Goal: Consume media (video, audio): Consume media (video, audio)

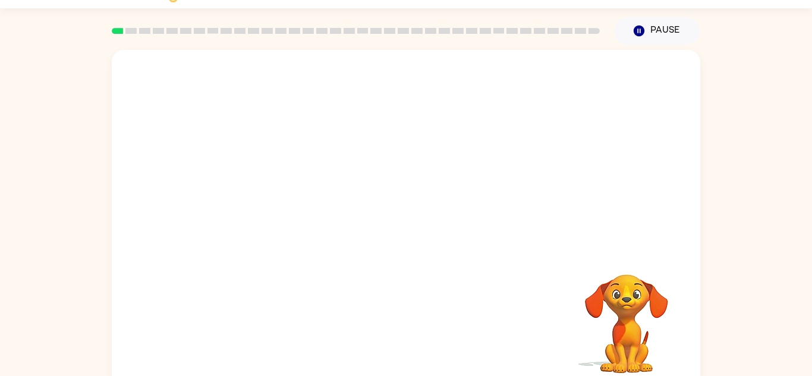
scroll to position [42, 0]
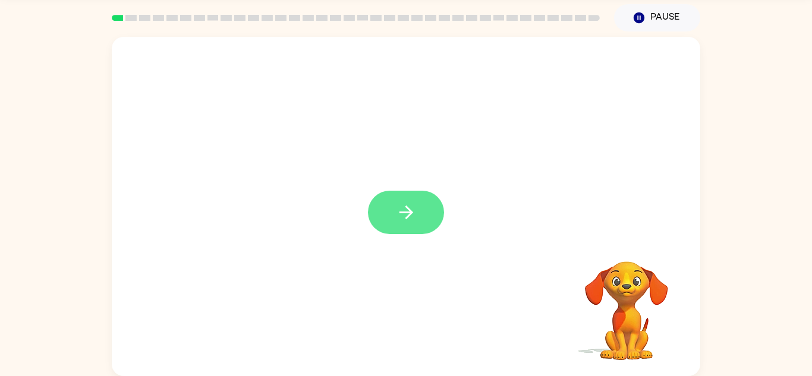
click at [396, 216] on icon "button" at bounding box center [406, 212] width 21 height 21
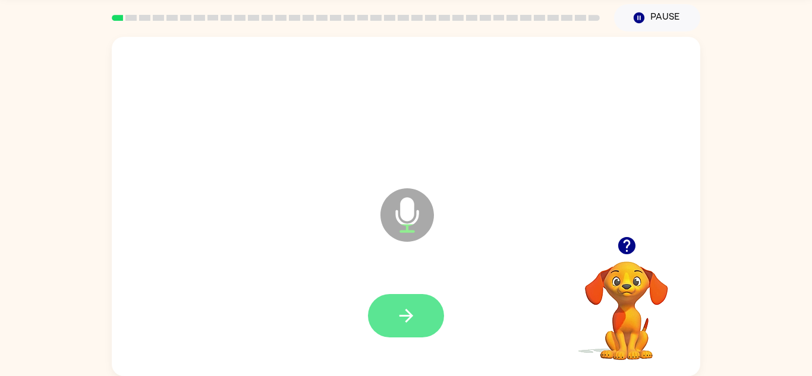
click at [403, 315] on icon "button" at bounding box center [406, 316] width 14 height 14
click at [402, 310] on icon "button" at bounding box center [406, 316] width 21 height 21
click at [395, 319] on button "button" at bounding box center [406, 315] width 76 height 43
click at [388, 305] on button "button" at bounding box center [406, 315] width 76 height 43
click at [403, 315] on icon "button" at bounding box center [406, 316] width 14 height 14
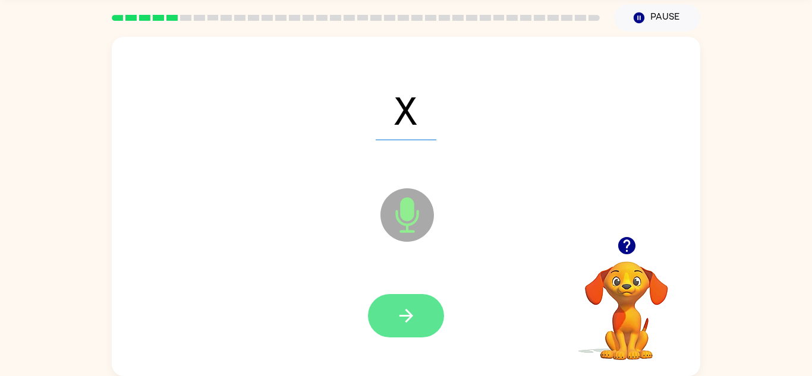
click at [390, 316] on button "button" at bounding box center [406, 315] width 76 height 43
click at [386, 318] on button "button" at bounding box center [406, 315] width 76 height 43
click at [400, 315] on icon "button" at bounding box center [406, 316] width 14 height 14
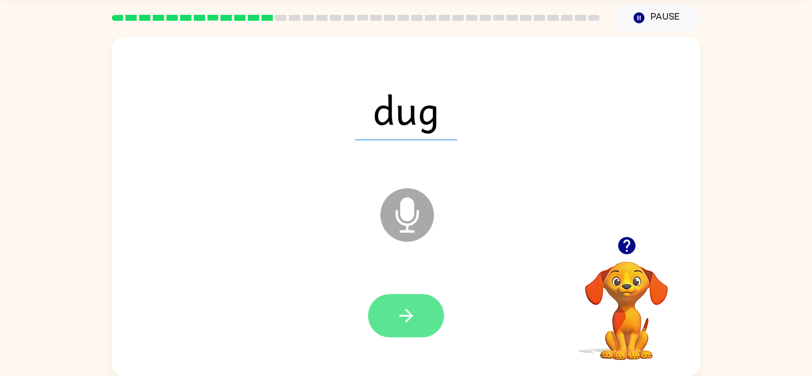
click at [400, 312] on icon "button" at bounding box center [406, 316] width 21 height 21
click at [397, 319] on icon "button" at bounding box center [406, 316] width 21 height 21
click at [395, 305] on button "button" at bounding box center [406, 315] width 76 height 43
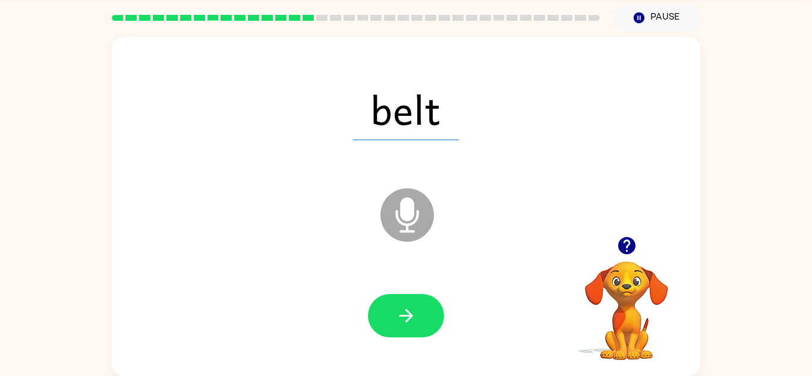
scroll to position [40, 0]
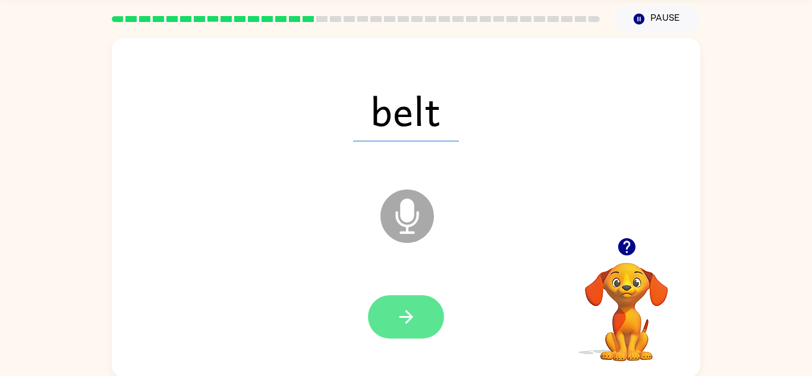
click at [419, 325] on button "button" at bounding box center [406, 317] width 76 height 43
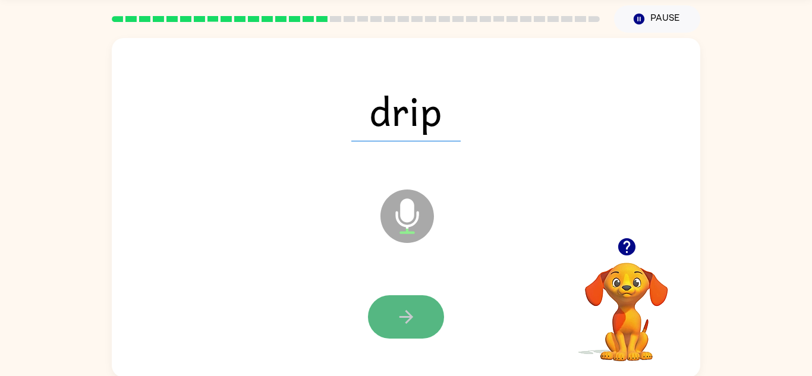
click at [400, 321] on icon "button" at bounding box center [406, 317] width 21 height 21
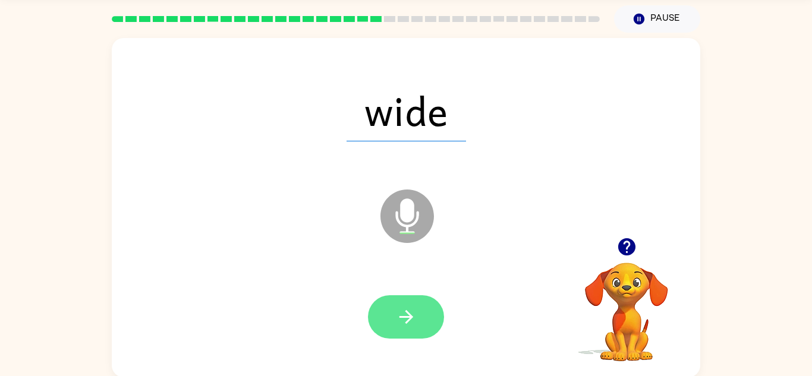
click at [395, 305] on button "button" at bounding box center [406, 317] width 76 height 43
click at [385, 307] on button "button" at bounding box center [406, 317] width 76 height 43
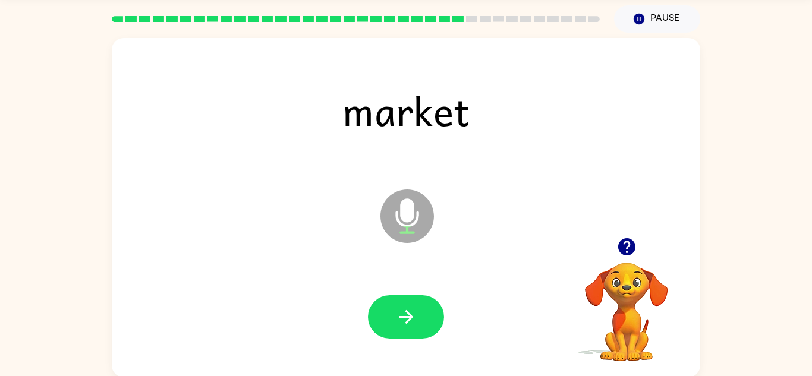
click at [619, 245] on icon "button" at bounding box center [626, 246] width 17 height 17
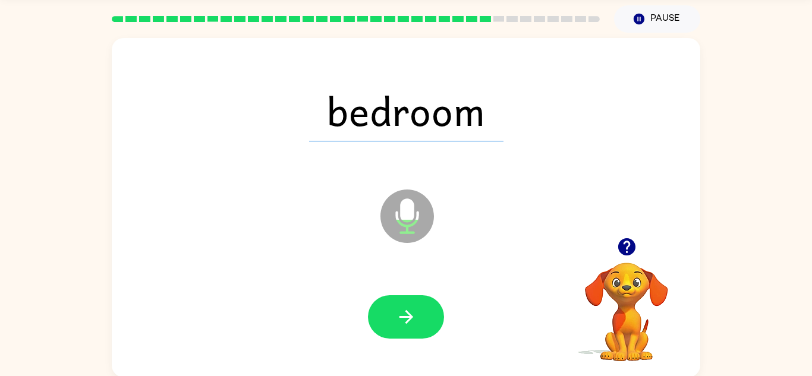
scroll to position [42, 0]
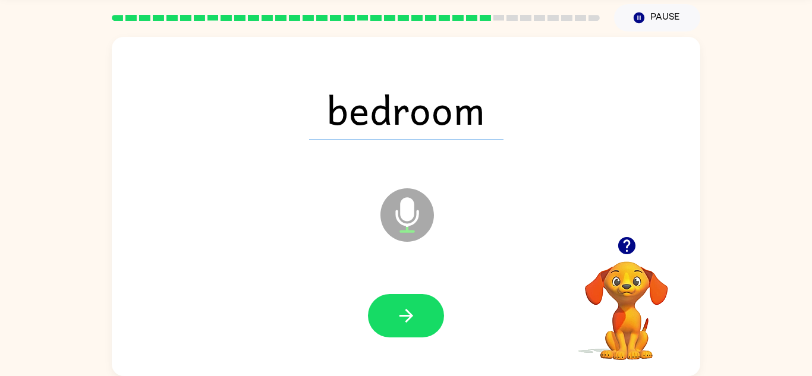
click at [634, 269] on video "Your browser must support playing .mp4 files to use Literably. Please try using…" at bounding box center [626, 302] width 119 height 119
click at [606, 236] on div at bounding box center [626, 246] width 119 height 30
click at [627, 260] on button "button" at bounding box center [627, 246] width 30 height 30
click at [640, 250] on button "button" at bounding box center [627, 246] width 30 height 30
click at [624, 253] on icon "button" at bounding box center [626, 245] width 17 height 17
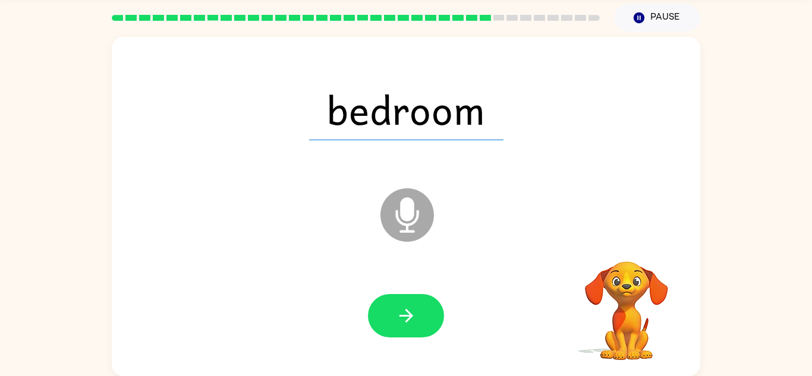
click at [619, 246] on video "Your browser must support playing .mp4 files to use Literably. Please try using…" at bounding box center [626, 302] width 119 height 119
click at [620, 256] on icon "button" at bounding box center [627, 246] width 21 height 21
click at [622, 259] on video "Your browser must support playing .mp4 files to use Literably. Please try using…" at bounding box center [626, 302] width 119 height 119
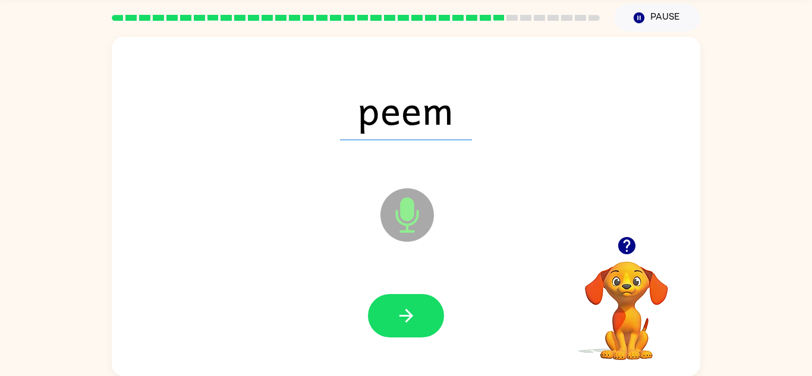
click at [388, 280] on div at bounding box center [406, 317] width 565 height 98
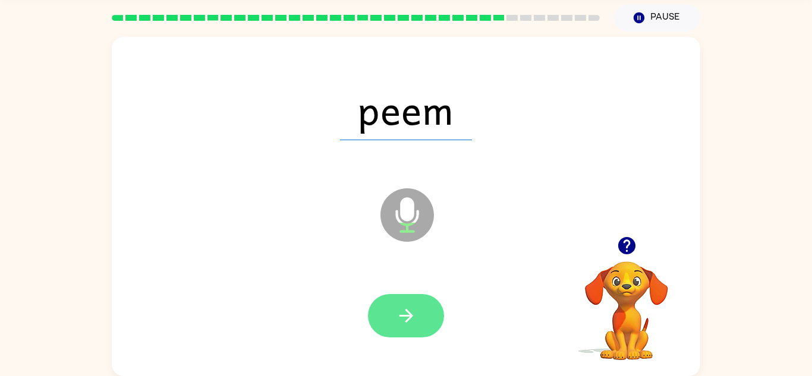
click at [396, 310] on icon "button" at bounding box center [406, 316] width 21 height 21
click at [403, 313] on icon "button" at bounding box center [406, 316] width 21 height 21
click at [391, 317] on button "button" at bounding box center [406, 315] width 76 height 43
click at [383, 318] on button "button" at bounding box center [406, 315] width 76 height 43
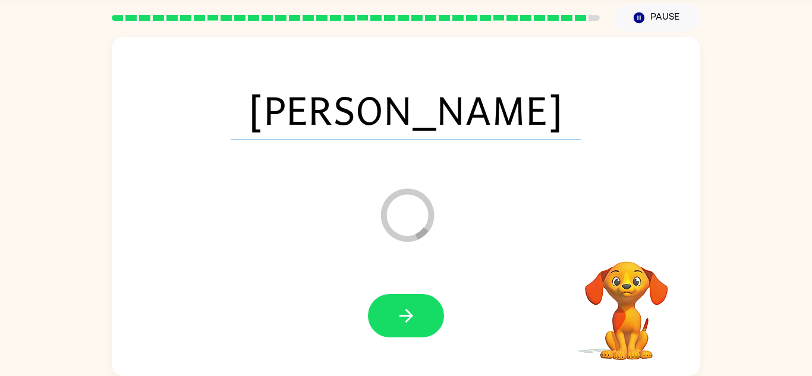
scroll to position [20, 0]
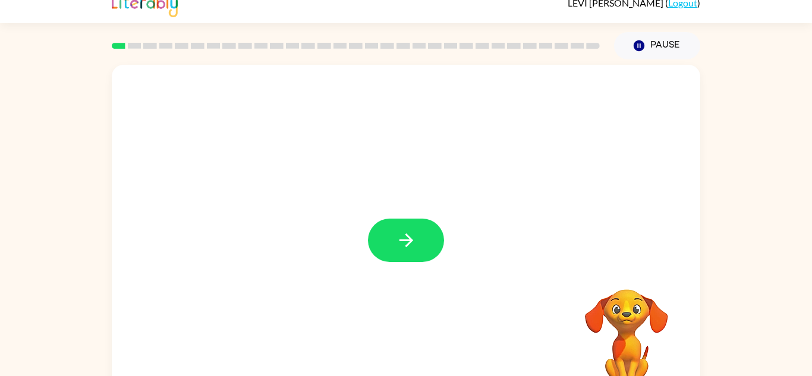
scroll to position [18, 0]
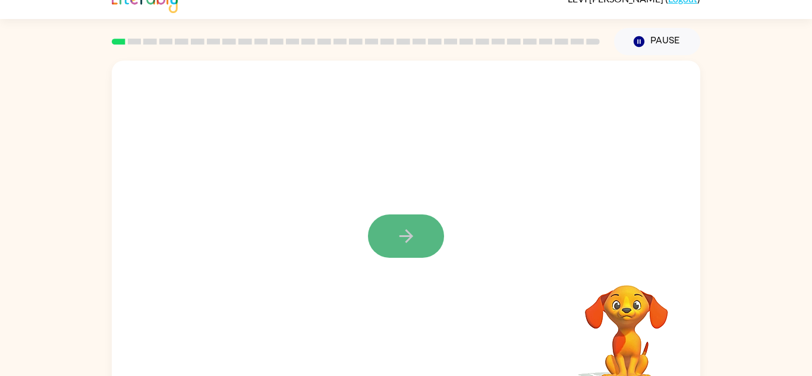
click at [413, 247] on icon "button" at bounding box center [406, 236] width 21 height 21
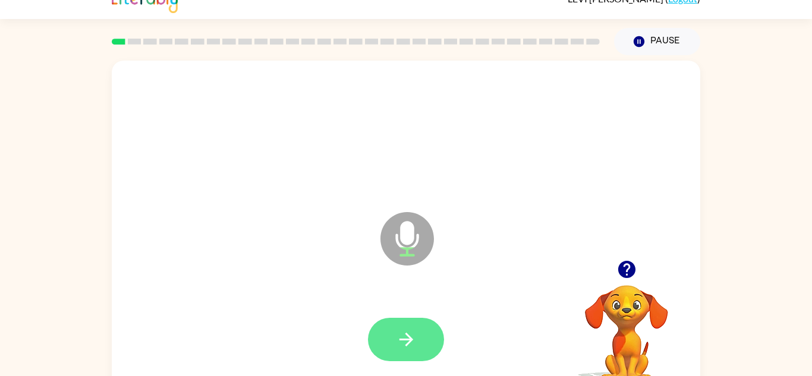
click at [401, 331] on icon "button" at bounding box center [406, 339] width 21 height 21
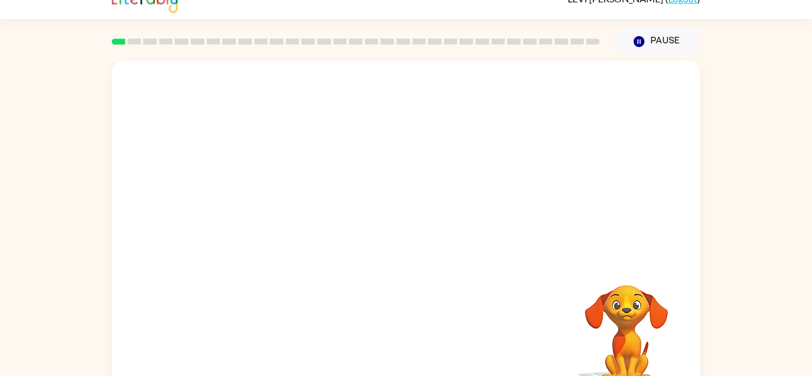
click at [500, 320] on div at bounding box center [406, 340] width 565 height 98
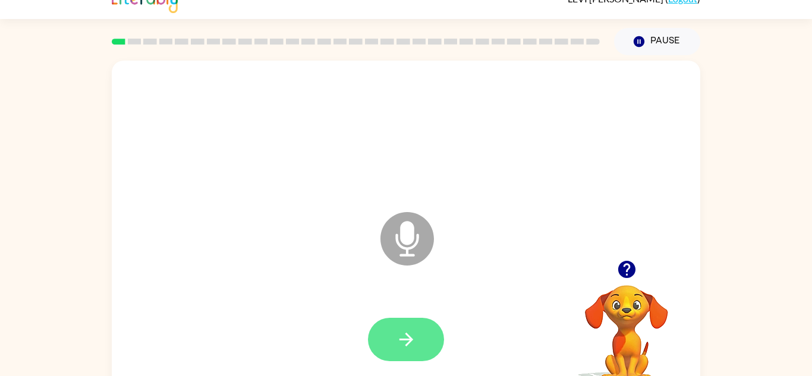
click at [399, 338] on icon "button" at bounding box center [406, 339] width 21 height 21
click at [386, 329] on button "button" at bounding box center [406, 339] width 76 height 43
click at [626, 269] on icon "button" at bounding box center [626, 269] width 17 height 17
click at [415, 347] on icon "button" at bounding box center [406, 339] width 21 height 21
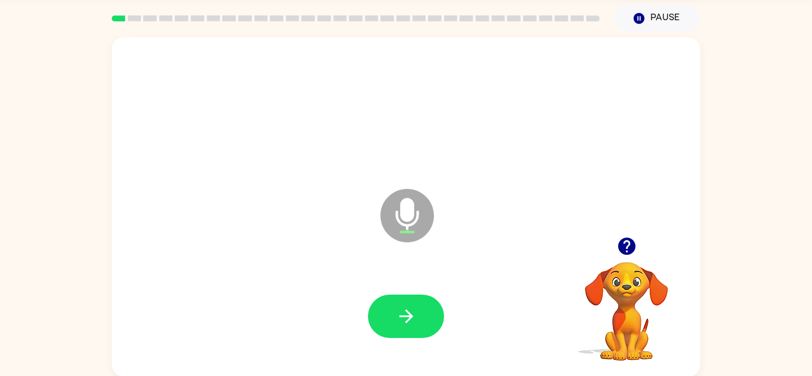
scroll to position [42, 0]
click at [615, 238] on button "button" at bounding box center [627, 246] width 30 height 30
click at [620, 232] on button "button" at bounding box center [627, 246] width 30 height 30
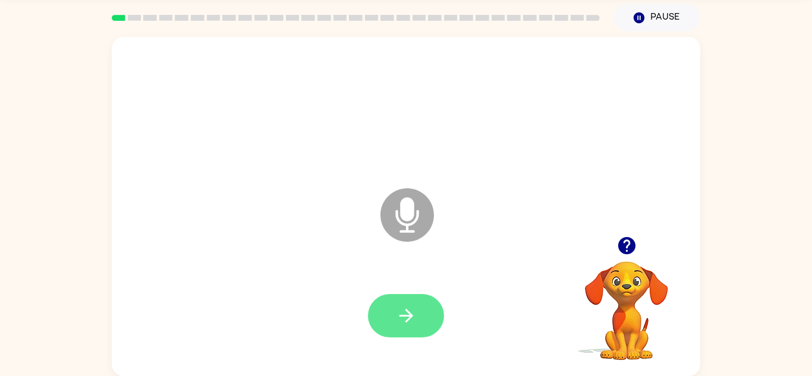
click at [409, 329] on button "button" at bounding box center [406, 315] width 76 height 43
click at [391, 313] on button "button" at bounding box center [406, 315] width 76 height 43
click at [393, 321] on button "button" at bounding box center [406, 315] width 76 height 43
click at [397, 310] on icon "button" at bounding box center [406, 316] width 21 height 21
click at [412, 314] on icon "button" at bounding box center [406, 316] width 21 height 21
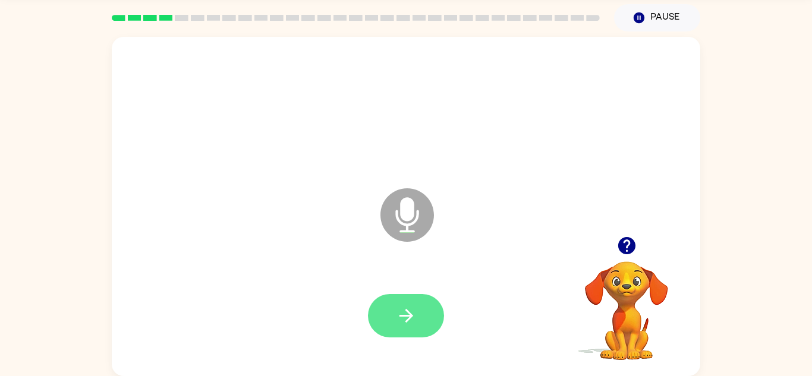
click at [389, 321] on button "button" at bounding box center [406, 315] width 76 height 43
click at [415, 309] on icon "button" at bounding box center [406, 316] width 21 height 21
click at [400, 319] on icon "button" at bounding box center [406, 316] width 21 height 21
click at [396, 323] on icon "button" at bounding box center [406, 316] width 21 height 21
click at [387, 308] on button "button" at bounding box center [406, 315] width 76 height 43
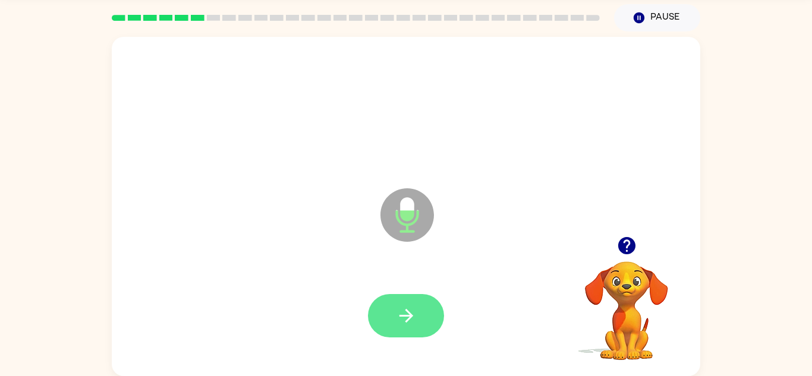
click at [400, 319] on icon "button" at bounding box center [406, 316] width 21 height 21
click at [401, 310] on icon "button" at bounding box center [406, 316] width 21 height 21
click at [407, 303] on button "button" at bounding box center [406, 315] width 76 height 43
click at [399, 316] on icon "button" at bounding box center [406, 316] width 21 height 21
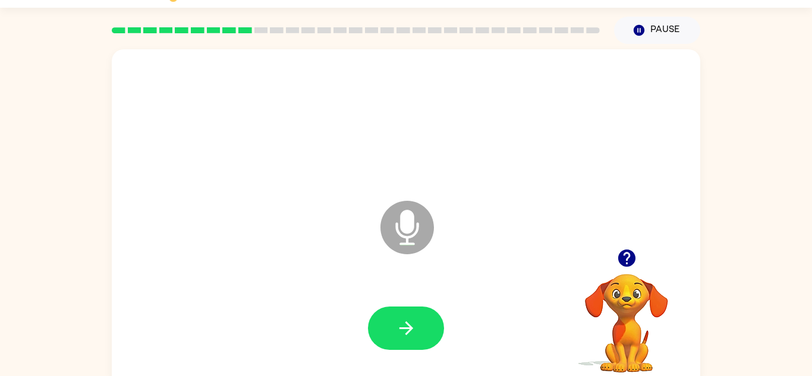
scroll to position [29, 0]
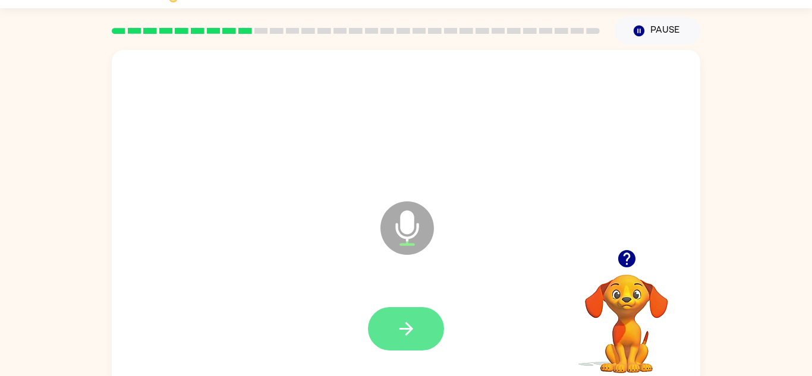
click at [414, 328] on icon "button" at bounding box center [406, 329] width 21 height 21
click at [405, 346] on button "button" at bounding box center [406, 328] width 76 height 43
click at [403, 322] on icon "button" at bounding box center [406, 329] width 21 height 21
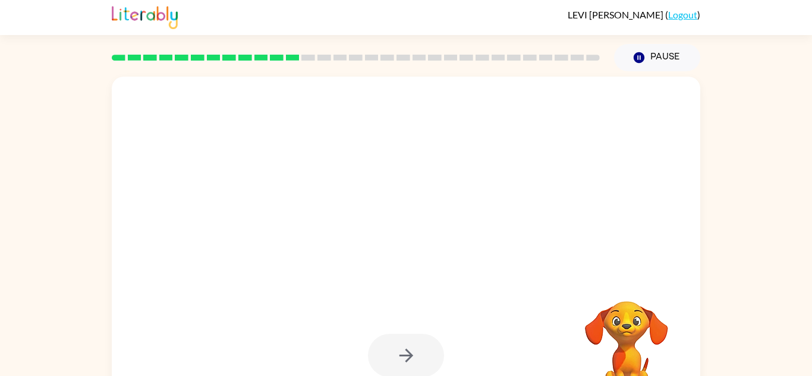
scroll to position [42, 0]
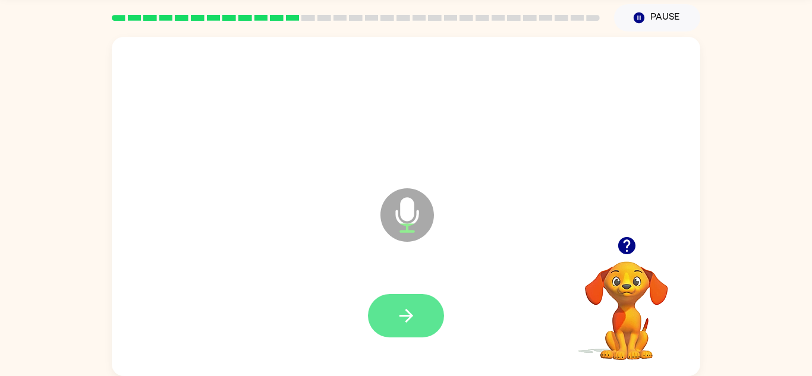
click at [398, 323] on icon "button" at bounding box center [406, 316] width 21 height 21
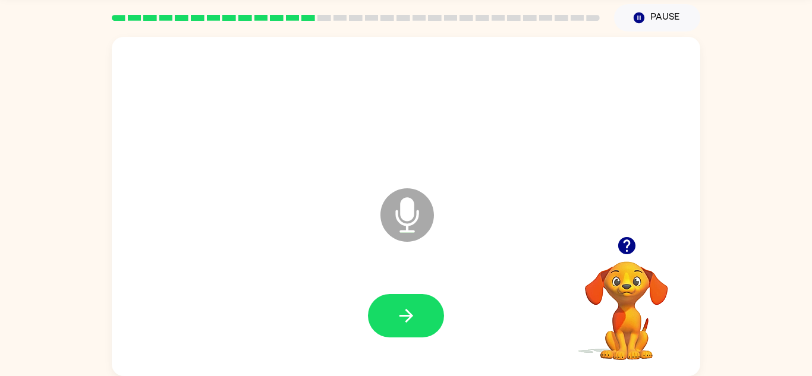
click at [632, 255] on icon "button" at bounding box center [627, 246] width 21 height 21
click at [622, 265] on video "Your browser must support playing .mp4 files to use Literably. Please try using…" at bounding box center [626, 302] width 119 height 119
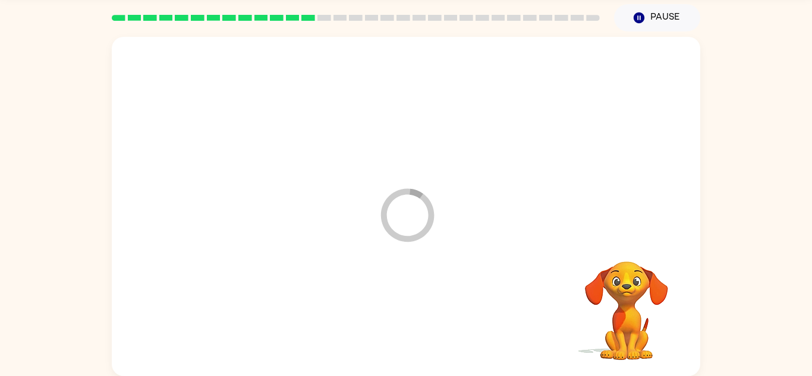
click at [619, 256] on video "Your browser must support playing .mp4 files to use Literably. Please try using…" at bounding box center [626, 302] width 119 height 119
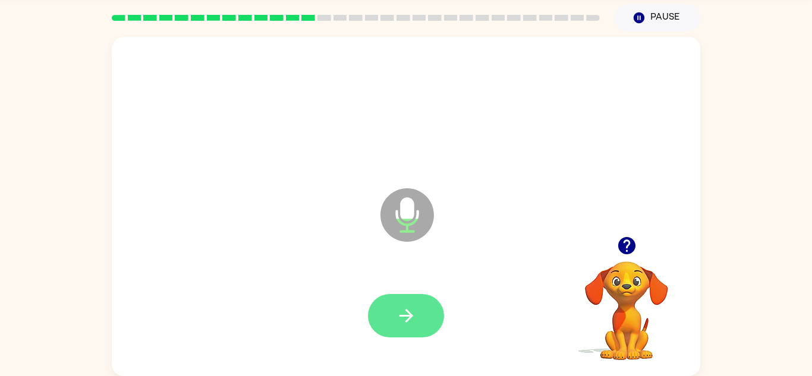
click at [412, 321] on icon "button" at bounding box center [406, 316] width 21 height 21
click at [401, 312] on icon "button" at bounding box center [406, 316] width 21 height 21
click at [411, 304] on button "button" at bounding box center [406, 315] width 76 height 43
click at [400, 327] on button "button" at bounding box center [406, 315] width 76 height 43
click at [396, 315] on icon "button" at bounding box center [406, 316] width 21 height 21
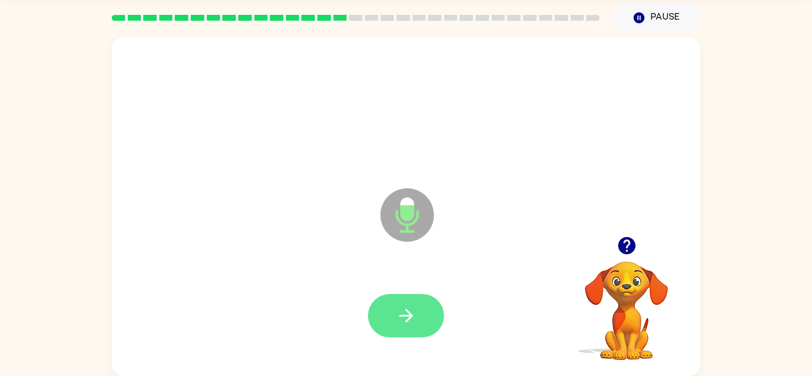
click at [400, 313] on icon "button" at bounding box center [406, 316] width 21 height 21
click at [408, 332] on button "button" at bounding box center [406, 315] width 76 height 43
click at [401, 320] on icon "button" at bounding box center [406, 316] width 21 height 21
click at [387, 335] on button "button" at bounding box center [406, 315] width 76 height 43
click at [419, 337] on button "button" at bounding box center [406, 315] width 76 height 43
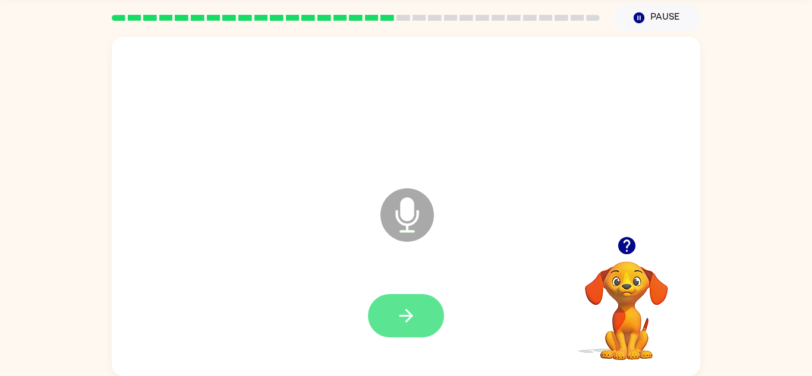
click at [385, 330] on button "button" at bounding box center [406, 315] width 76 height 43
click at [383, 324] on button "button" at bounding box center [406, 315] width 76 height 43
click at [388, 305] on button "button" at bounding box center [406, 315] width 76 height 43
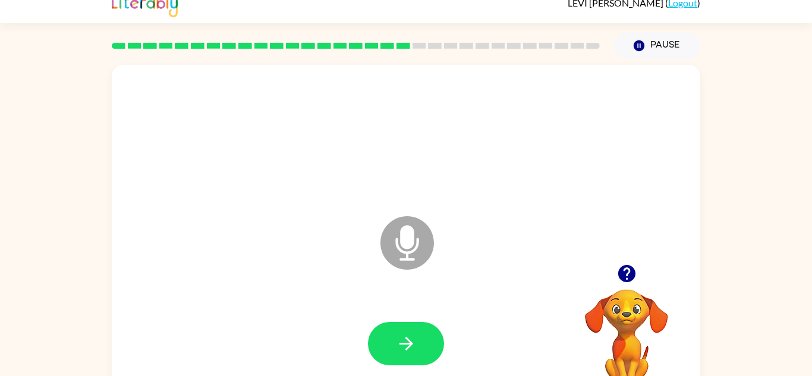
scroll to position [12, 0]
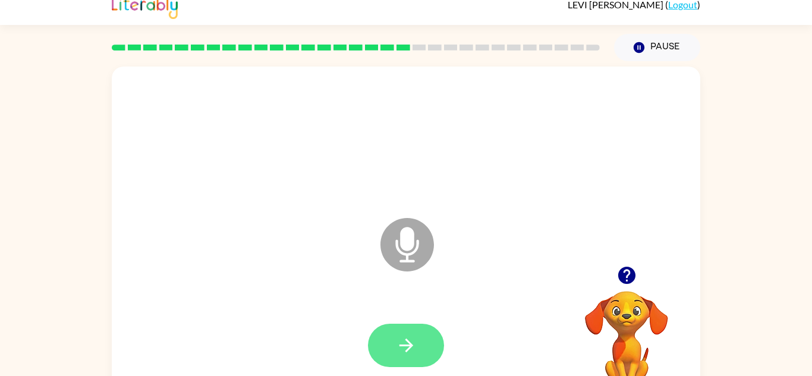
click at [403, 340] on icon "button" at bounding box center [406, 345] width 21 height 21
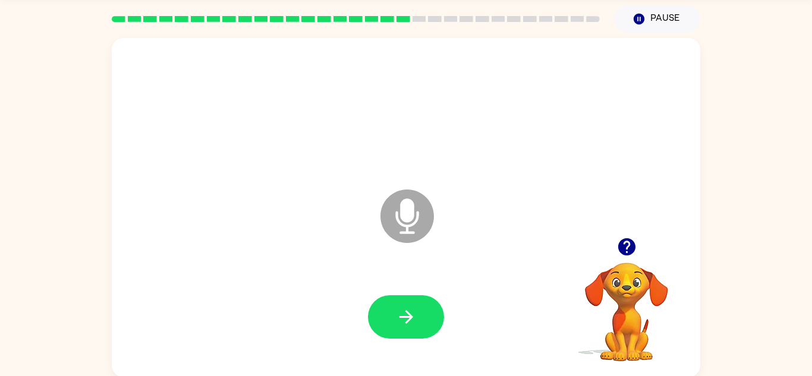
scroll to position [41, 0]
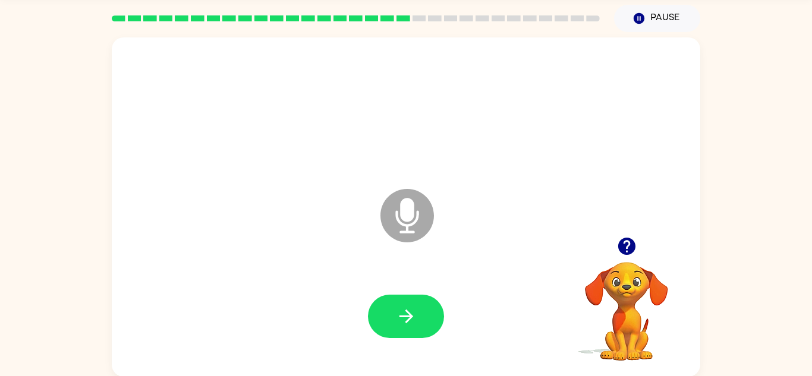
click at [620, 244] on icon "button" at bounding box center [626, 246] width 17 height 17
click at [409, 316] on icon "button" at bounding box center [406, 317] width 14 height 14
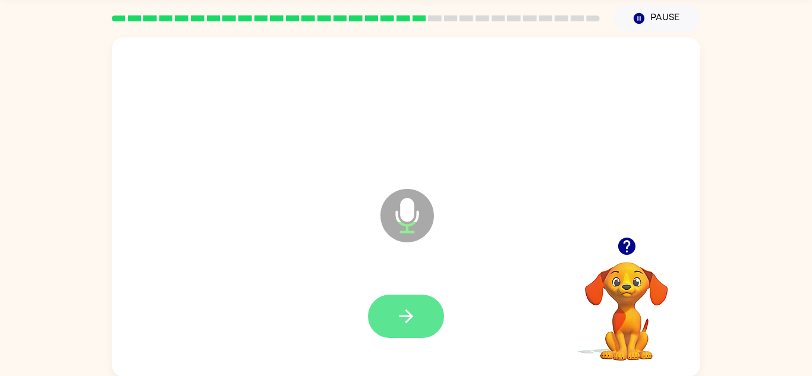
click at [399, 307] on icon "button" at bounding box center [406, 316] width 21 height 21
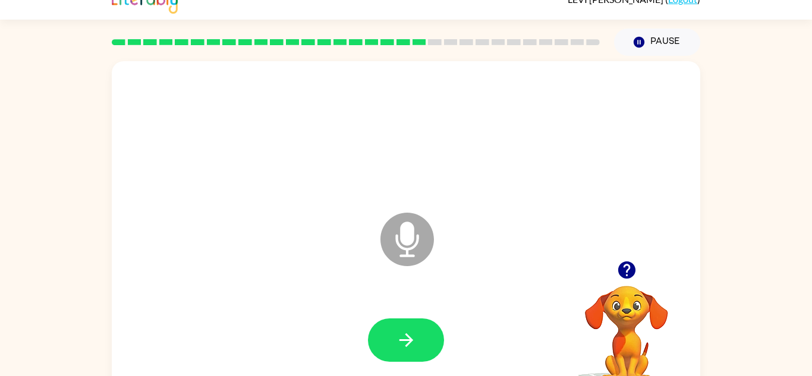
scroll to position [17, 0]
click at [627, 268] on icon "button" at bounding box center [626, 270] width 17 height 17
click at [629, 274] on video "Your browser must support playing .mp4 files to use Literably. Please try using…" at bounding box center [626, 327] width 119 height 119
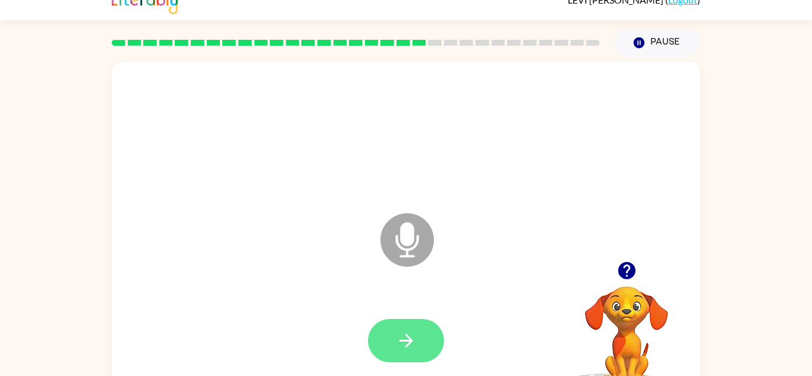
click at [398, 327] on button "button" at bounding box center [406, 340] width 76 height 43
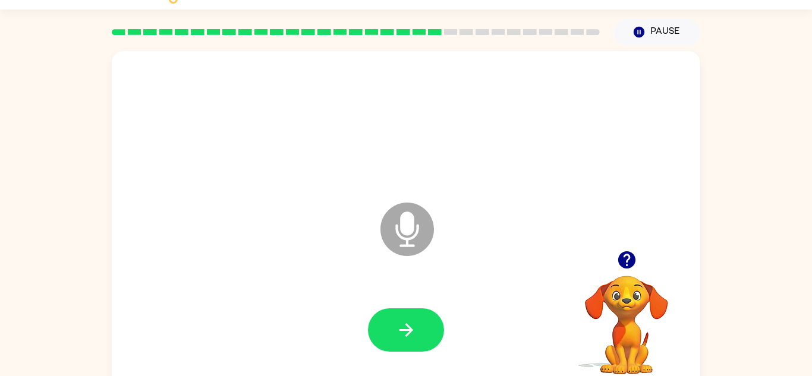
scroll to position [0, 0]
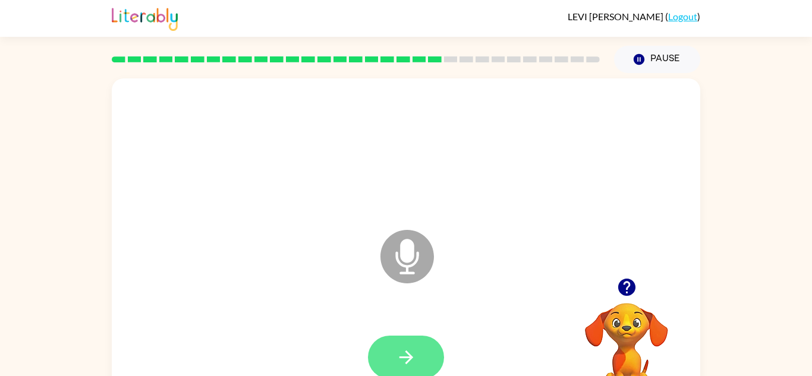
click at [400, 337] on button "button" at bounding box center [406, 357] width 76 height 43
click at [379, 355] on button "button" at bounding box center [406, 357] width 76 height 43
click at [407, 348] on icon "button" at bounding box center [406, 357] width 21 height 21
click at [635, 280] on icon "button" at bounding box center [627, 287] width 21 height 21
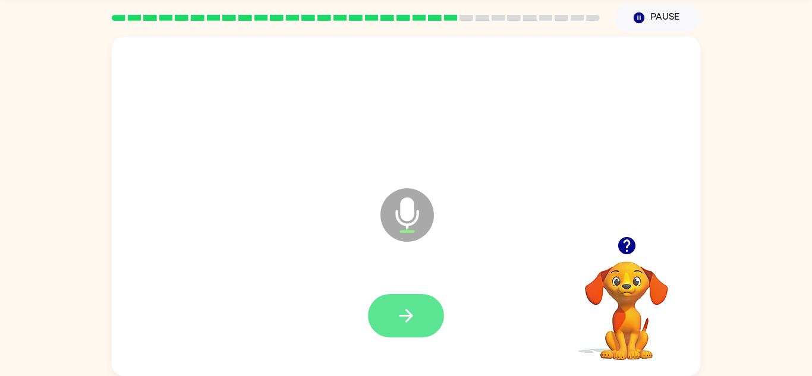
click at [384, 325] on button "button" at bounding box center [406, 315] width 76 height 43
click at [412, 325] on icon "button" at bounding box center [406, 316] width 21 height 21
click at [403, 310] on icon "button" at bounding box center [406, 316] width 21 height 21
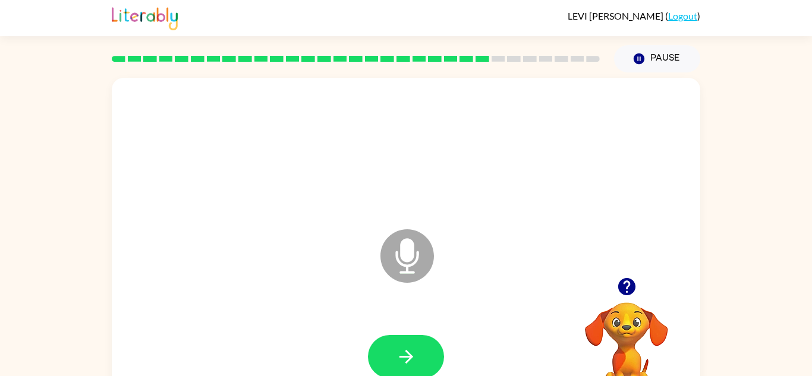
scroll to position [0, 0]
click at [603, 289] on div at bounding box center [626, 287] width 119 height 30
click at [629, 290] on icon "button" at bounding box center [626, 287] width 17 height 17
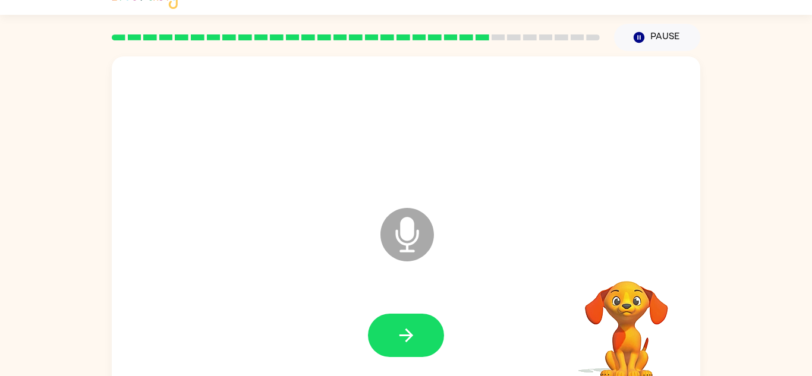
scroll to position [42, 0]
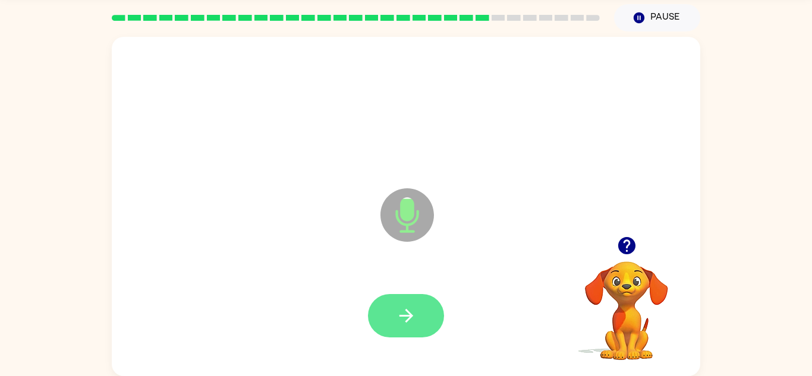
click at [389, 315] on button "button" at bounding box center [406, 315] width 76 height 43
click at [407, 312] on icon "button" at bounding box center [406, 316] width 14 height 14
click at [416, 296] on button "button" at bounding box center [406, 315] width 76 height 43
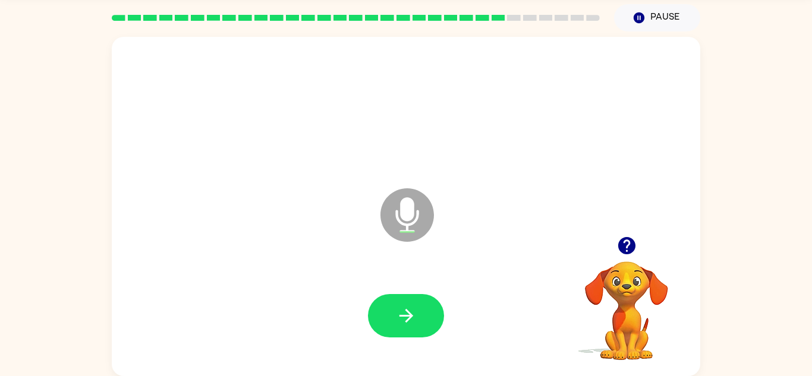
click at [635, 252] on icon "button" at bounding box center [627, 246] width 21 height 21
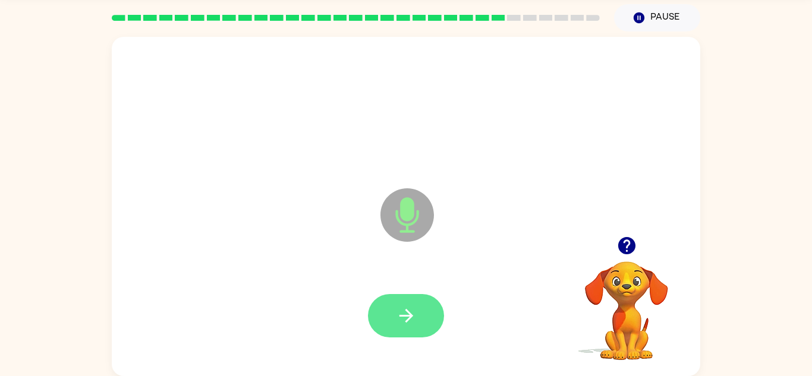
click at [390, 325] on button "button" at bounding box center [406, 315] width 76 height 43
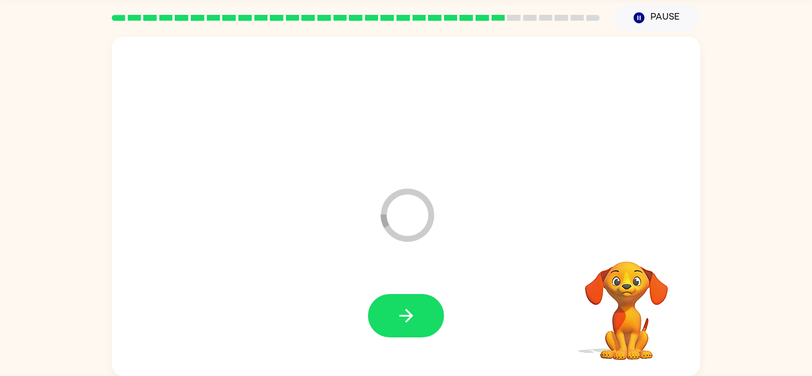
click at [631, 245] on video "Your browser must support playing .mp4 files to use Literably. Please try using…" at bounding box center [626, 302] width 119 height 119
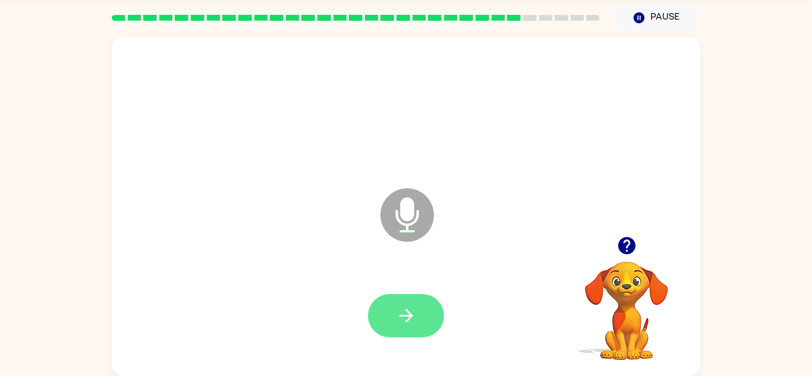
click at [399, 309] on icon "button" at bounding box center [406, 316] width 21 height 21
click at [409, 319] on icon "button" at bounding box center [406, 316] width 14 height 14
click at [404, 312] on icon "button" at bounding box center [406, 316] width 21 height 21
click at [406, 320] on icon "button" at bounding box center [406, 316] width 21 height 21
click at [415, 311] on icon "button" at bounding box center [406, 316] width 21 height 21
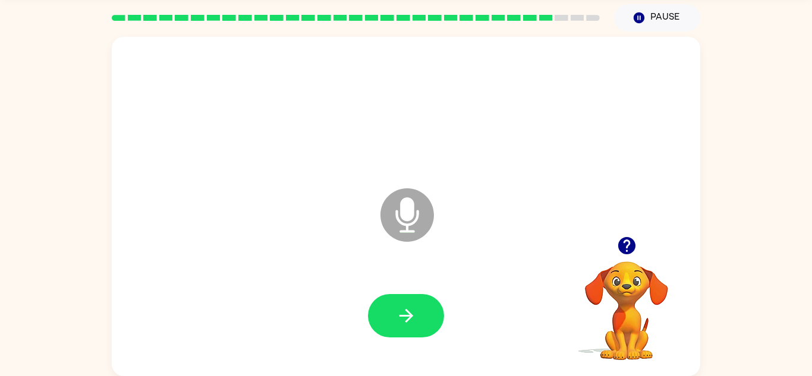
click at [630, 250] on icon "button" at bounding box center [626, 245] width 17 height 17
click at [633, 256] on video "Your browser must support playing .mp4 files to use Literably. Please try using…" at bounding box center [626, 302] width 119 height 119
click at [396, 316] on icon "button" at bounding box center [406, 316] width 21 height 21
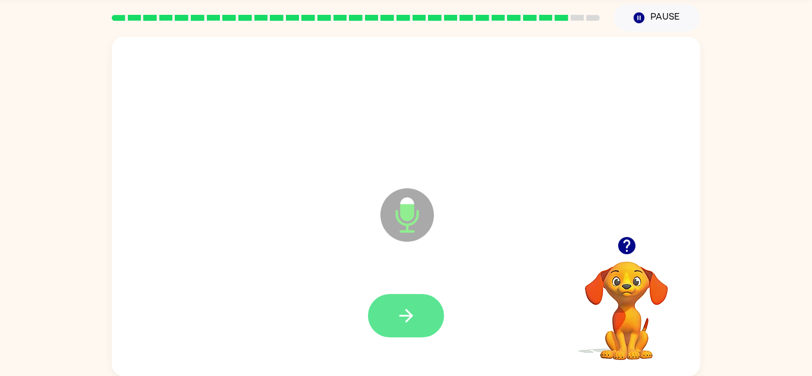
click at [405, 300] on button "button" at bounding box center [406, 315] width 76 height 43
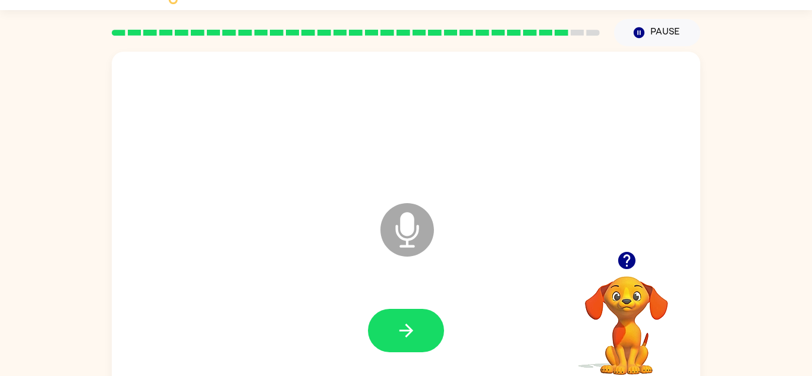
scroll to position [23, 0]
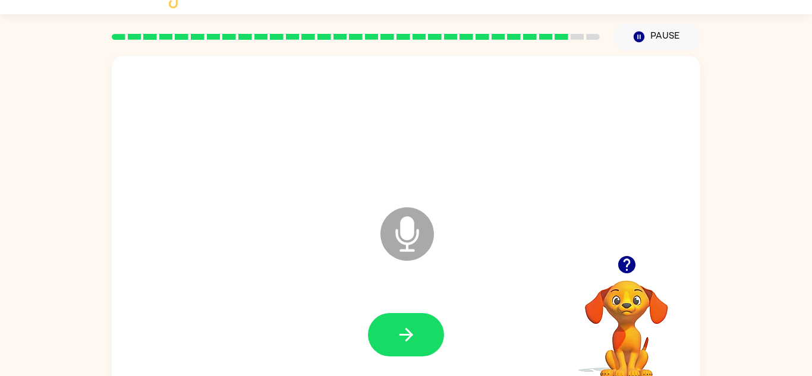
click at [622, 295] on video "Your browser must support playing .mp4 files to use Literably. Please try using…" at bounding box center [626, 321] width 119 height 119
click at [619, 258] on icon "button" at bounding box center [627, 265] width 21 height 21
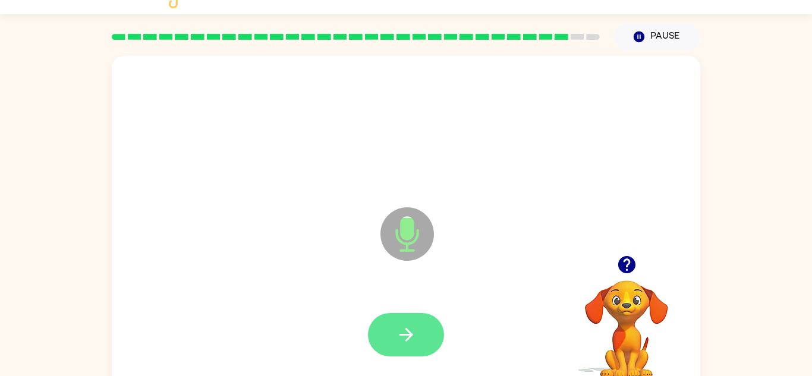
click at [388, 335] on button "button" at bounding box center [406, 334] width 76 height 43
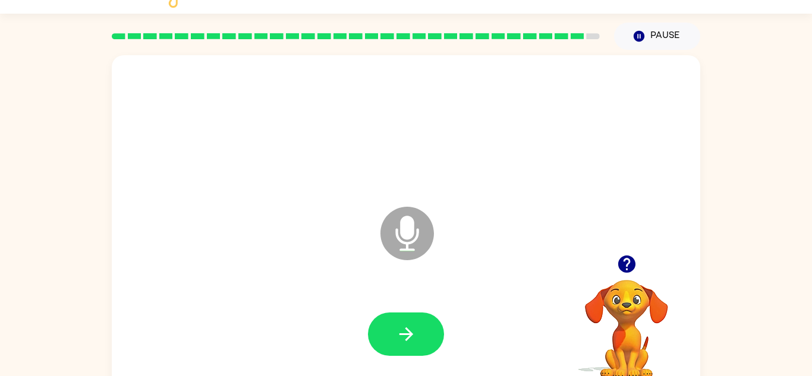
scroll to position [22, 0]
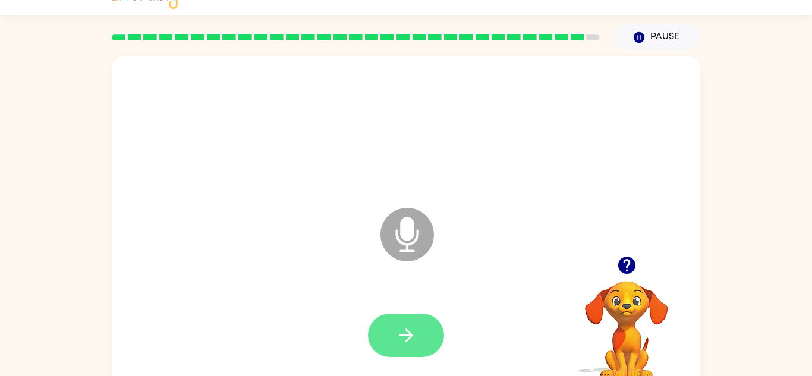
click at [410, 343] on icon "button" at bounding box center [406, 335] width 21 height 21
click at [401, 321] on button "button" at bounding box center [406, 335] width 76 height 43
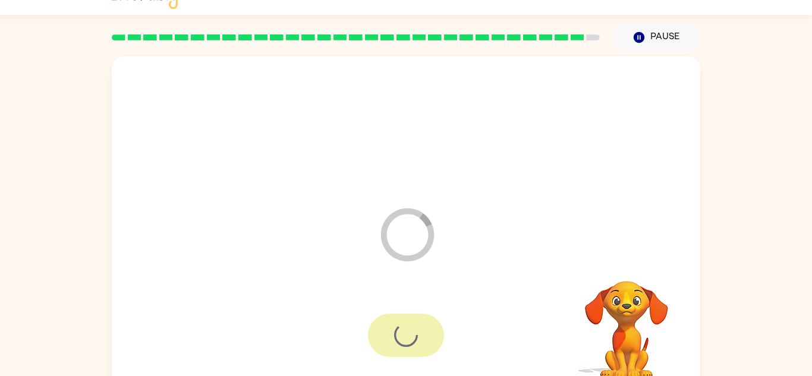
scroll to position [20, 0]
